Goal: Find contact information: Find contact information

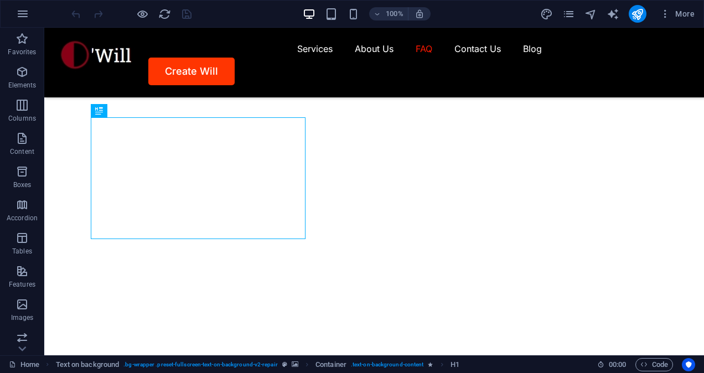
scroll to position [4192, 0]
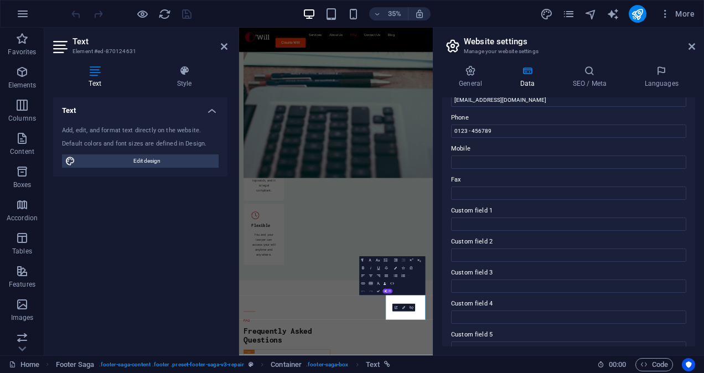
scroll to position [216, 0]
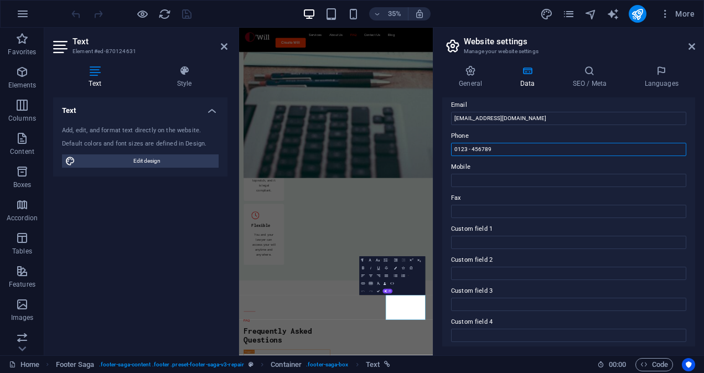
drag, startPoint x: 743, startPoint y: 178, endPoint x: 711, endPoint y: 426, distance: 250.5
click at [497, 148] on input "0123 - 456789" at bounding box center [568, 149] width 235 height 13
type input "0"
click at [693, 48] on icon at bounding box center [691, 46] width 7 height 9
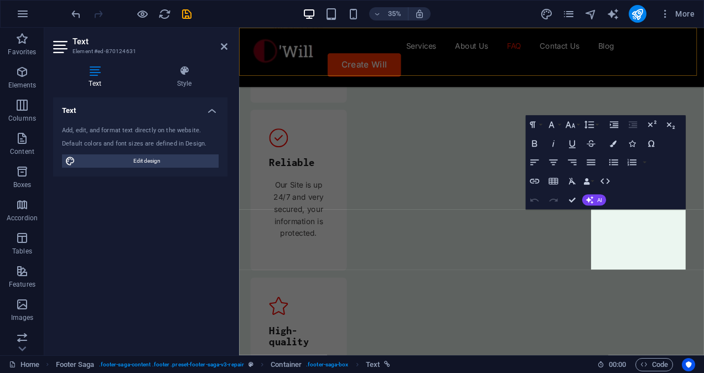
scroll to position [4459, 0]
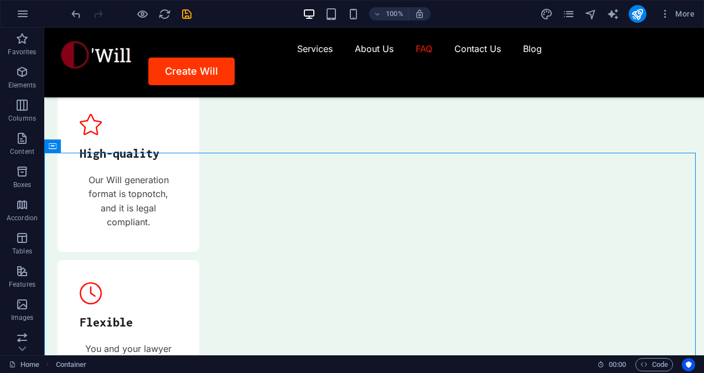
scroll to position [3874, 0]
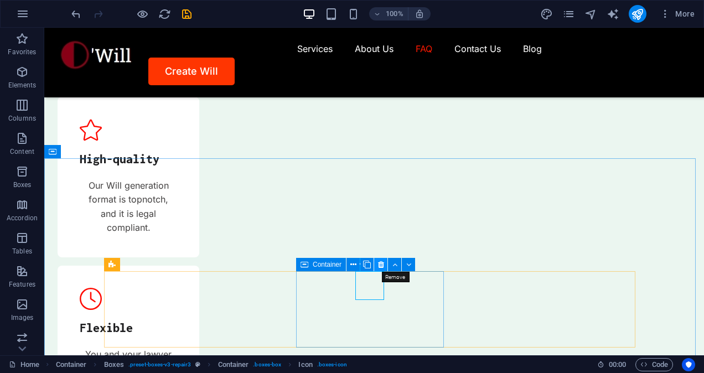
click at [379, 262] on icon at bounding box center [381, 265] width 6 height 12
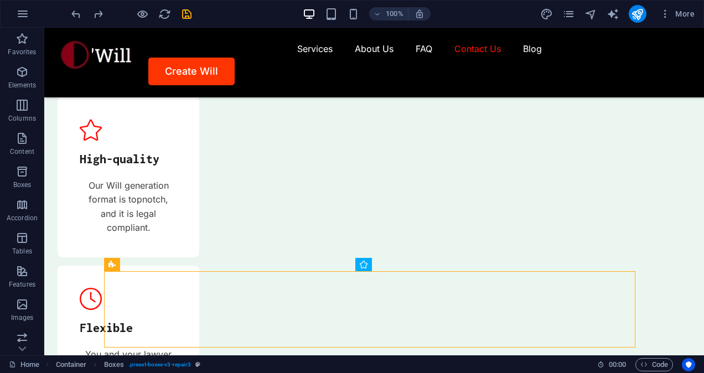
scroll to position [3970, 0]
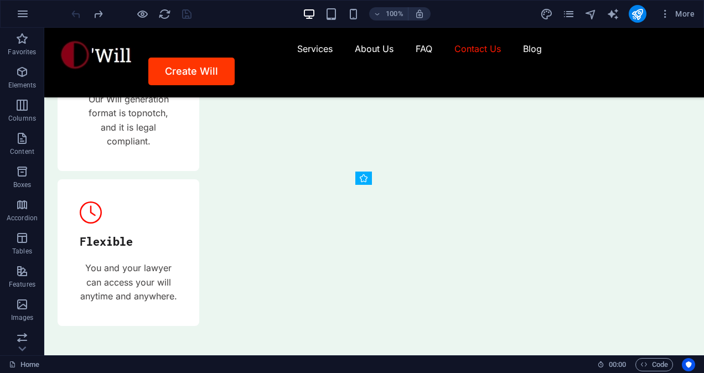
scroll to position [3955, 0]
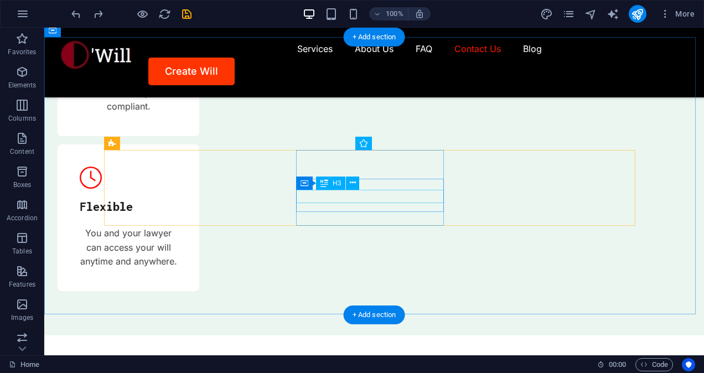
scroll to position [4192, 0]
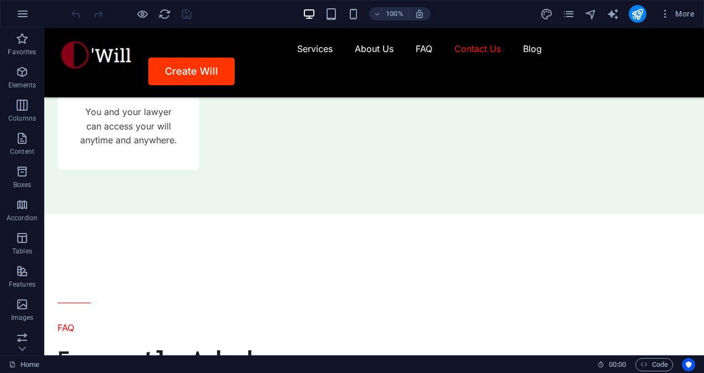
scroll to position [4192, 0]
